Goal: Information Seeking & Learning: Find specific fact

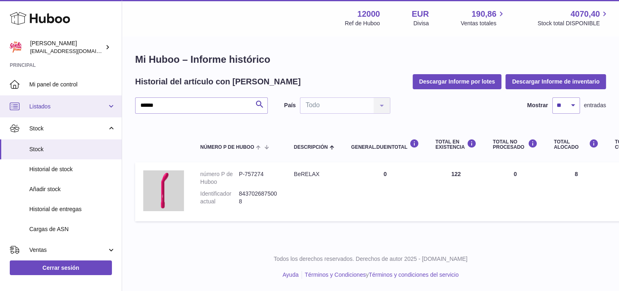
drag, startPoint x: 164, startPoint y: 106, endPoint x: 10, endPoint y: 105, distance: 154.6
click at [11, 106] on div "Huboo María mar@ensuelofirme.com Principal Mi panel de control Listados No está…" at bounding box center [309, 145] width 619 height 291
type input "******"
click at [42, 151] on span "Stock" at bounding box center [72, 149] width 86 height 8
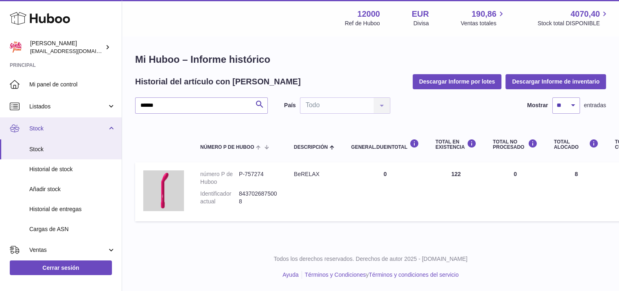
click at [44, 127] on span "Stock" at bounding box center [68, 129] width 78 height 8
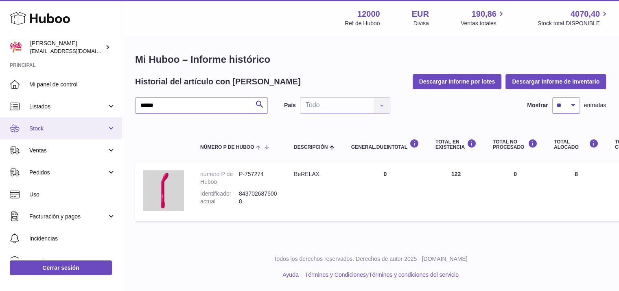
click at [44, 133] on link "Stock" at bounding box center [61, 128] width 122 height 22
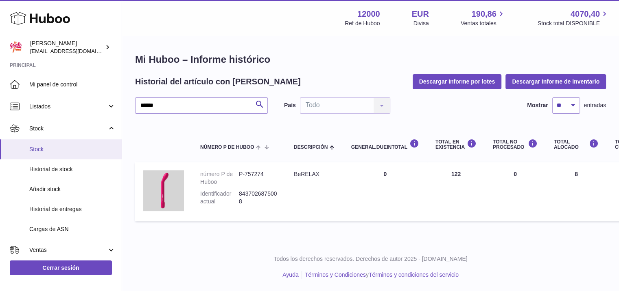
click at [48, 146] on span "Stock" at bounding box center [72, 149] width 86 height 8
click at [160, 107] on input "******" at bounding box center [201, 105] width 133 height 16
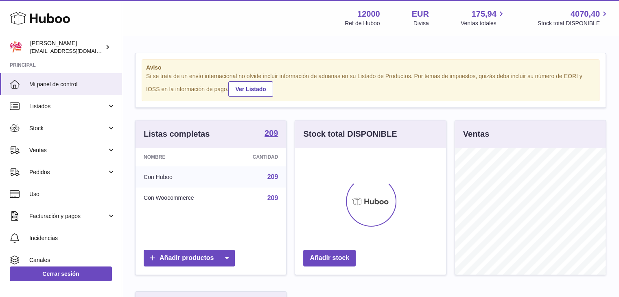
scroll to position [127, 151]
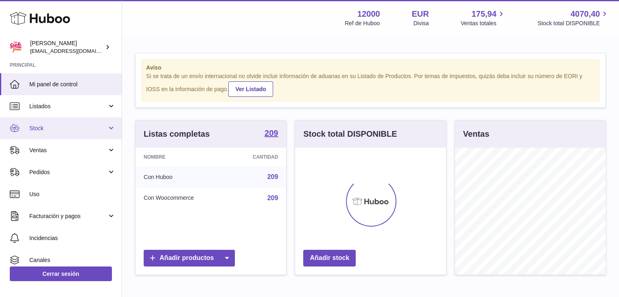
click at [38, 127] on span "Stock" at bounding box center [68, 129] width 78 height 8
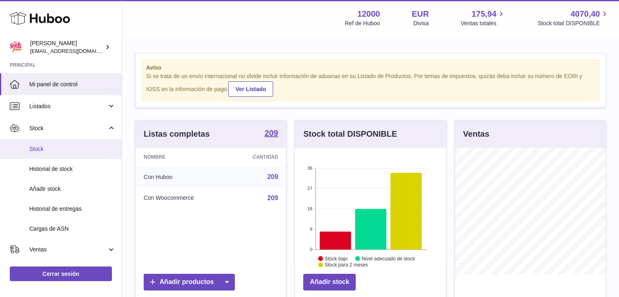
click at [44, 148] on span "Stock" at bounding box center [72, 149] width 86 height 8
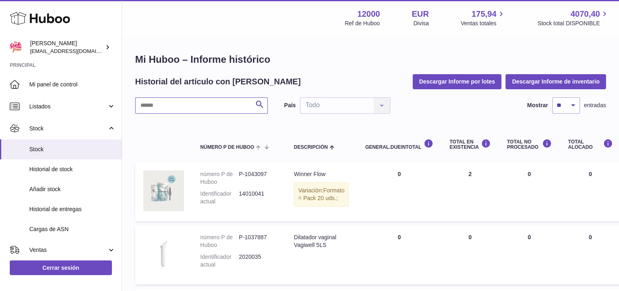
click at [181, 105] on input "text" at bounding box center [201, 105] width 133 height 16
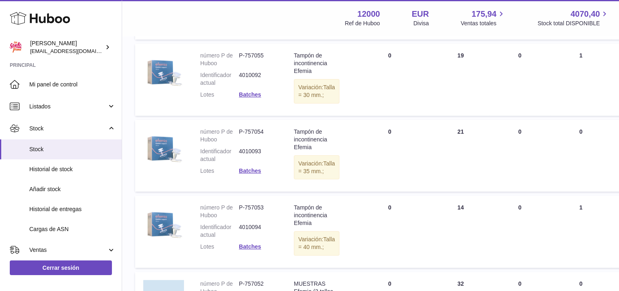
scroll to position [203, 0]
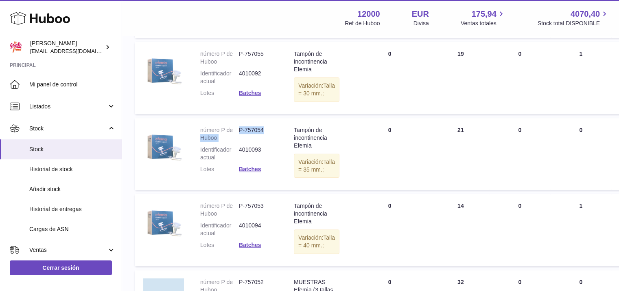
drag, startPoint x: 238, startPoint y: 160, endPoint x: 264, endPoint y: 162, distance: 26.2
click at [264, 162] on dl "número P de Huboo P-757054 Identificador actual 4010093 Lotes Batches" at bounding box center [238, 151] width 77 height 50
click at [242, 142] on dd "P-757054" at bounding box center [258, 133] width 39 height 15
click at [241, 142] on dd "P-757054" at bounding box center [258, 133] width 39 height 15
drag, startPoint x: 240, startPoint y: 160, endPoint x: 263, endPoint y: 163, distance: 23.8
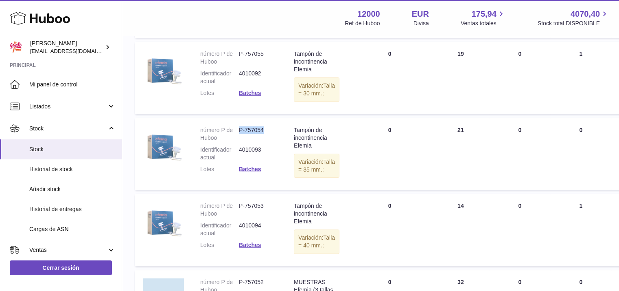
click at [263, 142] on dd "P-757054" at bounding box center [258, 133] width 39 height 15
copy dd "P-757054"
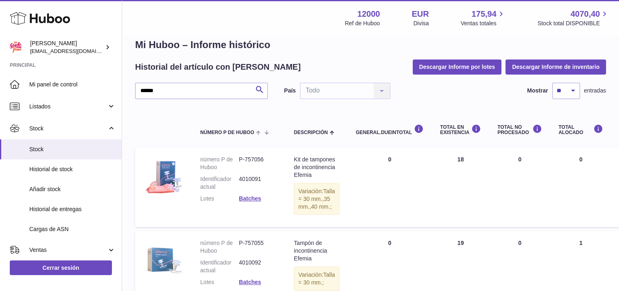
scroll to position [0, 0]
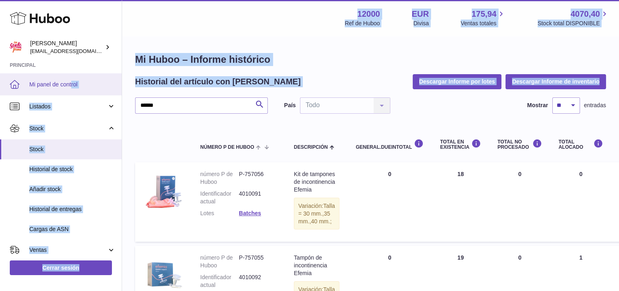
drag, startPoint x: 179, startPoint y: 96, endPoint x: 72, endPoint y: 88, distance: 108.2
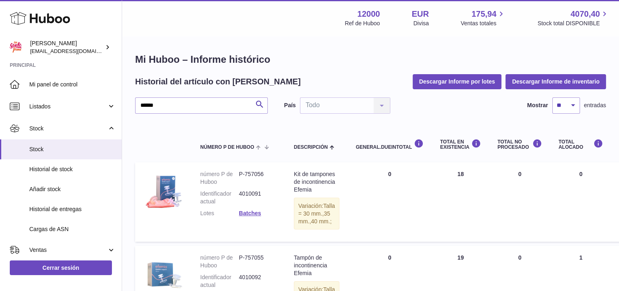
drag, startPoint x: 173, startPoint y: 114, endPoint x: 177, endPoint y: 107, distance: 7.7
drag, startPoint x: 177, startPoint y: 107, endPoint x: 75, endPoint y: 100, distance: 102.0
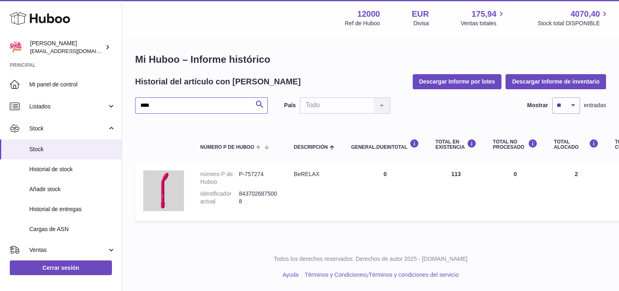
type input "****"
drag, startPoint x: 238, startPoint y: 173, endPoint x: 265, endPoint y: 176, distance: 26.3
click at [265, 176] on dd "P-757274" at bounding box center [258, 177] width 39 height 15
copy dd "P-757274"
